Goal: Information Seeking & Learning: Learn about a topic

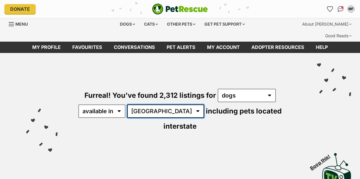
click at [163, 104] on select "Australia ACT NSW NT QLD SA TAS VIC WA" at bounding box center [165, 110] width 77 height 13
select select "[GEOGRAPHIC_DATA]"
click at [128, 104] on select "Australia ACT NSW NT QLD SA TAS VIC WA" at bounding box center [165, 110] width 77 height 13
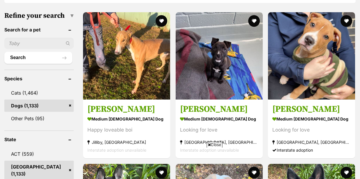
click at [29, 38] on input "text" at bounding box center [38, 43] width 69 height 11
type input "1136005"
click at [41, 52] on button "Search" at bounding box center [38, 58] width 68 height 12
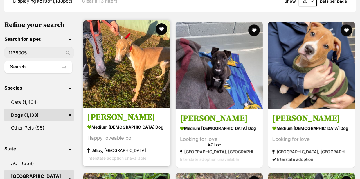
scroll to position [203, 0]
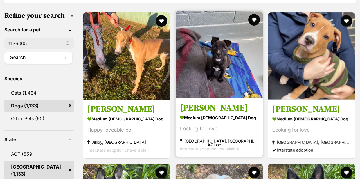
click at [196, 113] on strong "medium [DEMOGRAPHIC_DATA] Dog" at bounding box center [219, 117] width 78 height 8
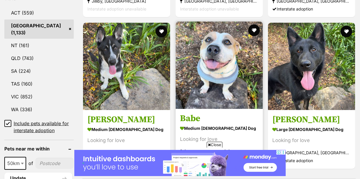
scroll to position [353, 0]
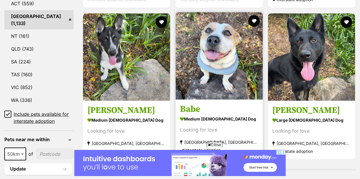
click at [213, 114] on strong "medium [DEMOGRAPHIC_DATA] Dog" at bounding box center [219, 118] width 78 height 8
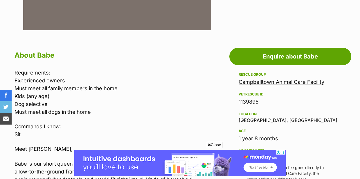
scroll to position [261, 0]
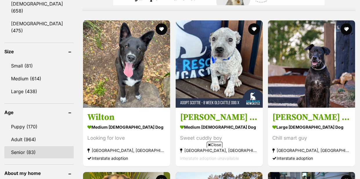
click at [15, 146] on link "Senior (83)" at bounding box center [38, 152] width 69 height 12
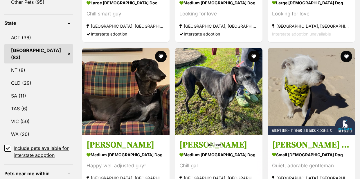
scroll to position [348, 0]
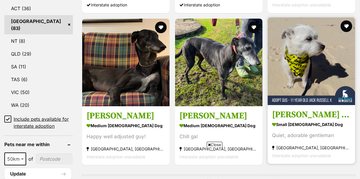
click at [296, 120] on strong "small [DEMOGRAPHIC_DATA] Dog" at bounding box center [311, 124] width 79 height 8
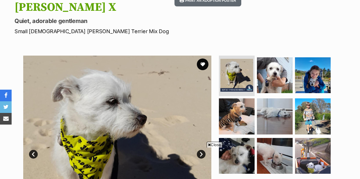
scroll to position [116, 0]
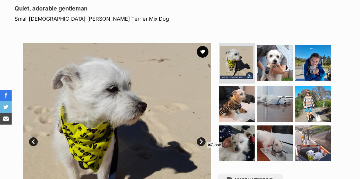
click at [200, 137] on link "Next" at bounding box center [201, 141] width 9 height 9
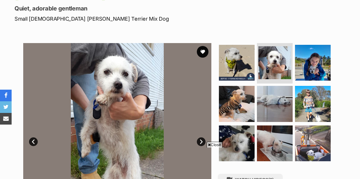
click at [201, 137] on link "Next" at bounding box center [201, 141] width 9 height 9
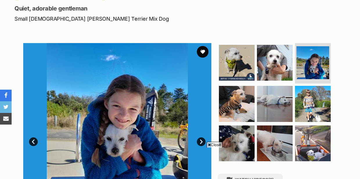
click at [200, 137] on link "Next" at bounding box center [201, 141] width 9 height 9
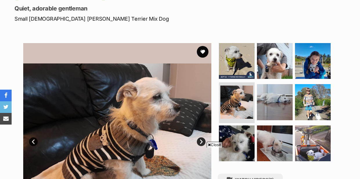
click at [200, 137] on link "Next" at bounding box center [201, 141] width 9 height 9
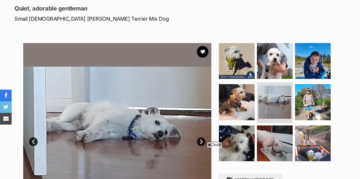
click at [200, 137] on link "Next" at bounding box center [201, 141] width 9 height 9
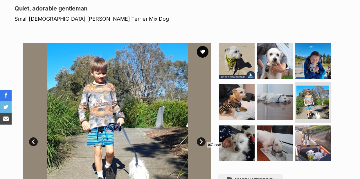
scroll to position [0, 0]
click at [200, 137] on link "Next" at bounding box center [201, 141] width 9 height 9
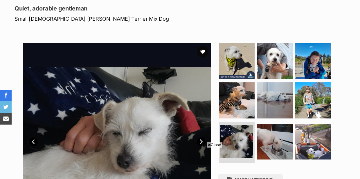
click at [200, 137] on link "Next" at bounding box center [201, 141] width 9 height 9
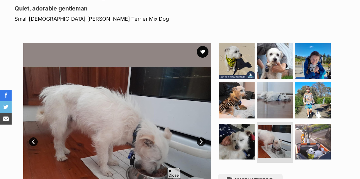
click at [200, 137] on link "Next" at bounding box center [201, 141] width 9 height 9
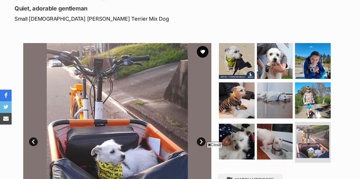
click at [202, 137] on link "Next" at bounding box center [201, 141] width 9 height 9
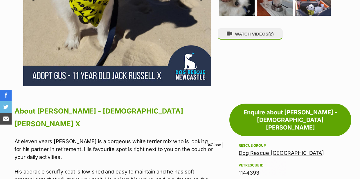
scroll to position [290, 0]
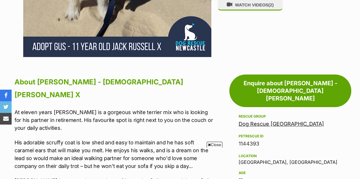
click at [216, 145] on span "Close" at bounding box center [215, 144] width 16 height 6
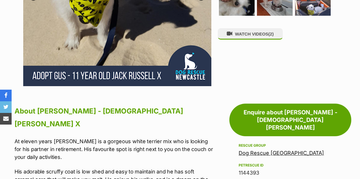
scroll to position [0, 0]
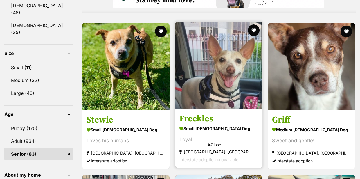
click at [184, 135] on div "Loyal" at bounding box center [218, 139] width 79 height 8
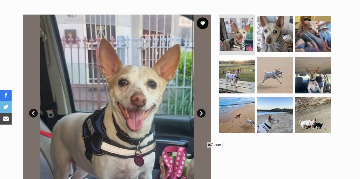
scroll to position [145, 0]
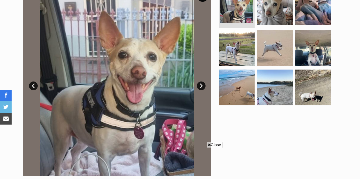
click at [200, 81] on link "Next" at bounding box center [201, 85] width 9 height 9
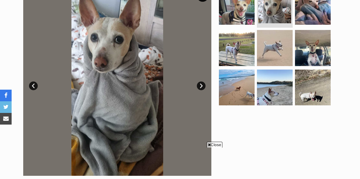
click at [200, 81] on link "Next" at bounding box center [201, 85] width 9 height 9
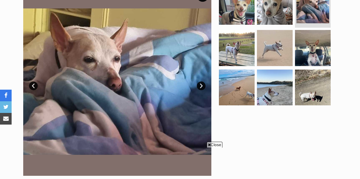
click at [200, 81] on link "Next" at bounding box center [201, 85] width 9 height 9
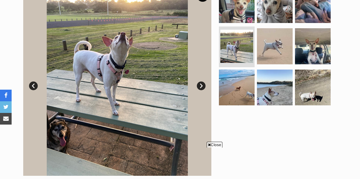
click at [200, 81] on link "Next" at bounding box center [201, 85] width 9 height 9
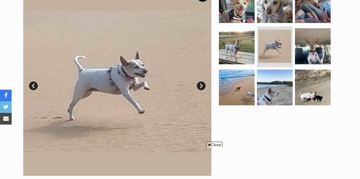
click at [200, 81] on link "Next" at bounding box center [201, 85] width 9 height 9
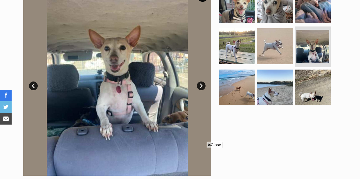
click at [200, 81] on link "Next" at bounding box center [201, 85] width 9 height 9
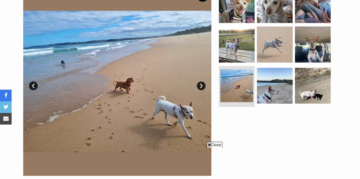
click at [200, 81] on link "Next" at bounding box center [201, 85] width 9 height 9
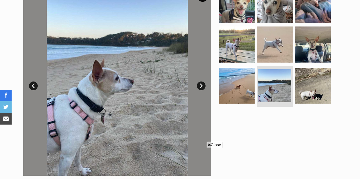
click at [200, 81] on link "Next" at bounding box center [201, 85] width 9 height 9
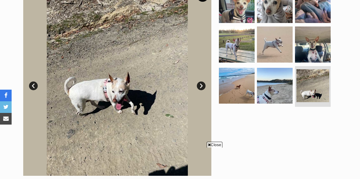
click at [200, 81] on link "Next" at bounding box center [201, 85] width 9 height 9
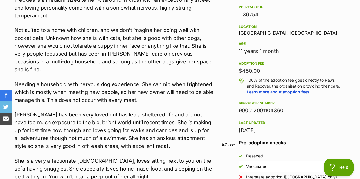
scroll to position [0, 0]
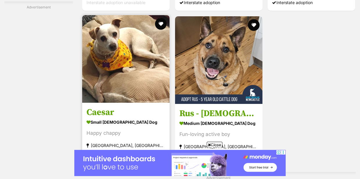
click at [110, 129] on div "Happy chappy" at bounding box center [126, 133] width 79 height 8
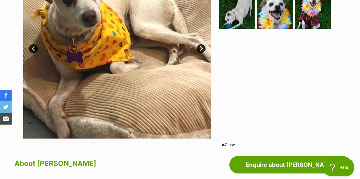
scroll to position [174, 0]
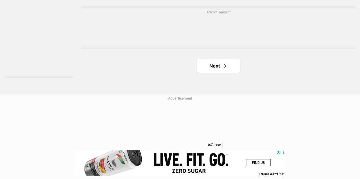
scroll to position [1336, 0]
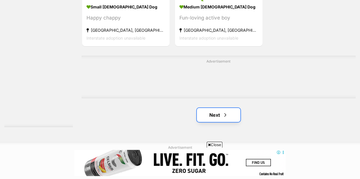
click at [216, 108] on link "Next" at bounding box center [219, 115] width 44 height 14
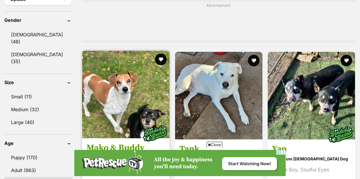
scroll to position [552, 0]
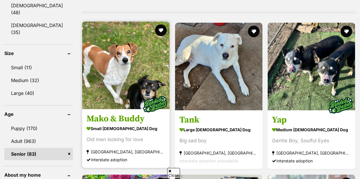
click at [106, 124] on strong "small [DEMOGRAPHIC_DATA] Dog" at bounding box center [126, 128] width 79 height 8
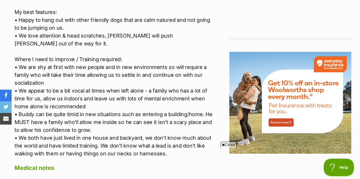
scroll to position [755, 0]
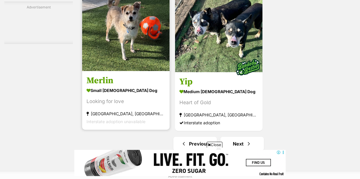
scroll to position [1307, 0]
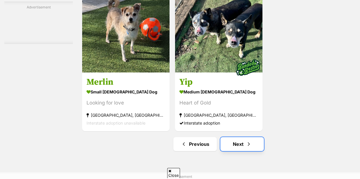
click at [238, 137] on link "Next" at bounding box center [242, 144] width 44 height 14
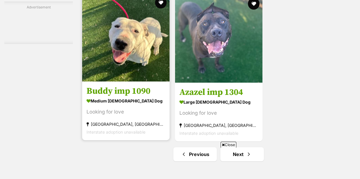
scroll to position [1365, 0]
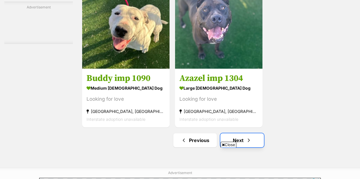
click at [239, 133] on link "Next" at bounding box center [242, 140] width 44 height 14
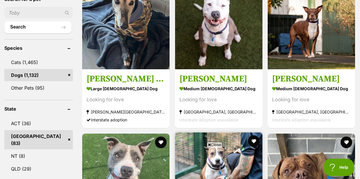
scroll to position [203, 0]
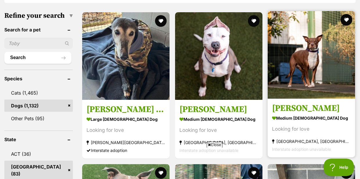
click at [294, 114] on strong "medium [DEMOGRAPHIC_DATA] Dog" at bounding box center [311, 118] width 79 height 8
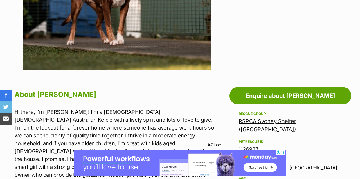
scroll to position [261, 0]
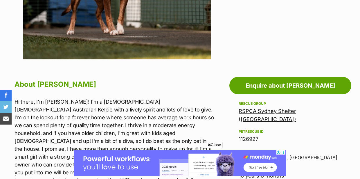
click at [212, 143] on span "Close" at bounding box center [215, 144] width 16 height 6
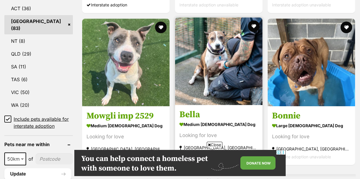
click at [205, 120] on strong "medium female Dog" at bounding box center [218, 124] width 79 height 8
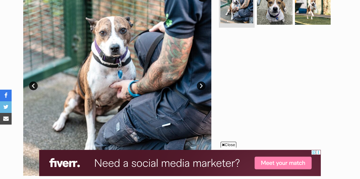
click at [200, 81] on link "Next" at bounding box center [201, 85] width 9 height 9
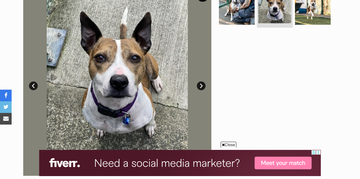
click at [200, 81] on link "Next" at bounding box center [201, 85] width 9 height 9
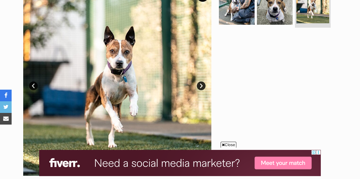
click at [202, 81] on link "Next" at bounding box center [201, 85] width 9 height 9
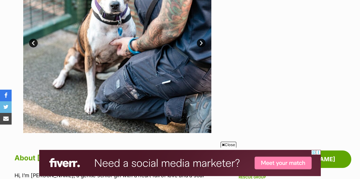
scroll to position [203, 0]
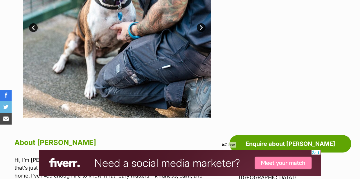
click at [226, 143] on span "Close" at bounding box center [229, 144] width 16 height 6
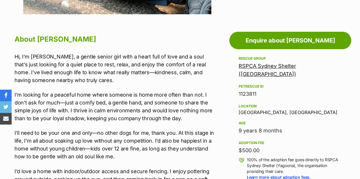
scroll to position [319, 0]
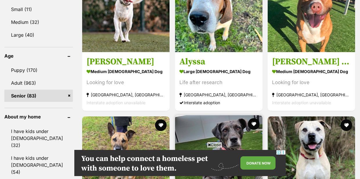
drag, startPoint x: 214, startPoint y: 143, endPoint x: 213, endPoint y: 137, distance: 5.9
click at [214, 143] on span "Close" at bounding box center [215, 144] width 16 height 6
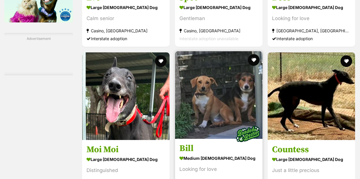
scroll to position [1045, 0]
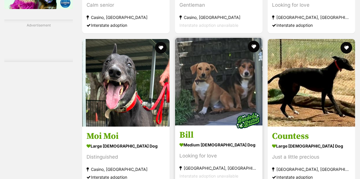
click at [205, 140] on strong "medium male Dog" at bounding box center [218, 144] width 79 height 8
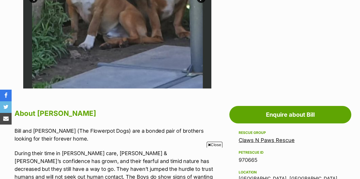
click at [216, 143] on span "Close" at bounding box center [215, 144] width 16 height 6
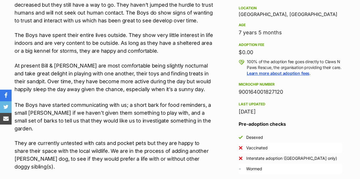
scroll to position [407, 0]
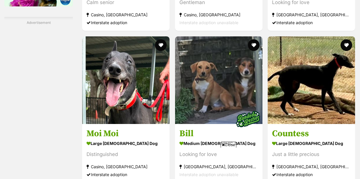
scroll to position [1051, 0]
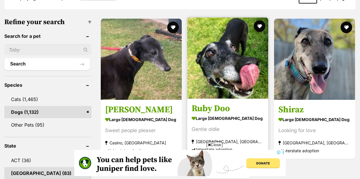
scroll to position [203, 0]
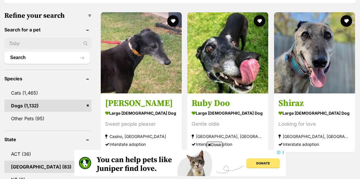
click at [209, 144] on icon at bounding box center [209, 145] width 3 height 4
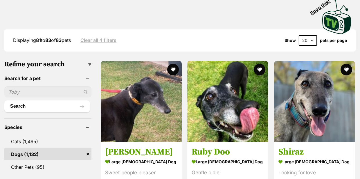
scroll to position [145, 0]
